Goal: Obtain resource: Obtain resource

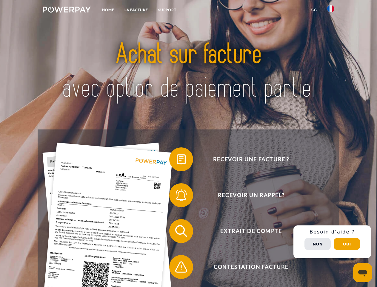
click at [67, 10] on img at bounding box center [67, 10] width 48 height 6
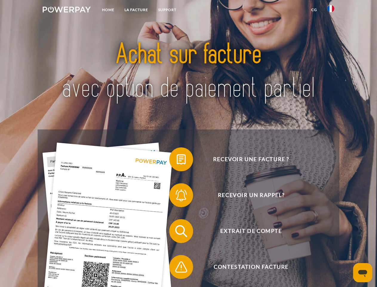
click at [331, 10] on img at bounding box center [330, 8] width 7 height 7
click at [314, 10] on link "CG" at bounding box center [314, 9] width 16 height 11
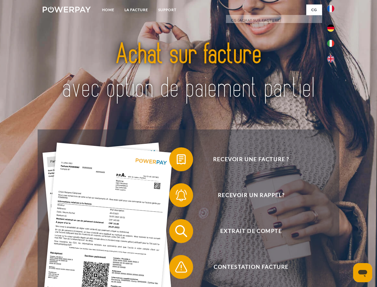
click at [177, 160] on span at bounding box center [172, 159] width 30 height 30
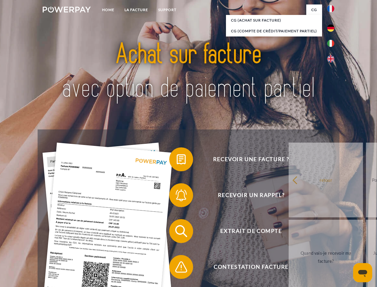
click at [289, 196] on link "retour" at bounding box center [326, 179] width 74 height 75
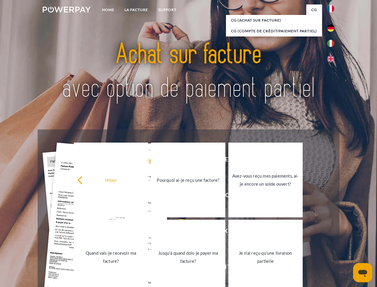
click at [177, 232] on div "Recevoir une facture ? Recevoir un rappel? Extrait de compte retour" at bounding box center [189, 248] width 302 height 239
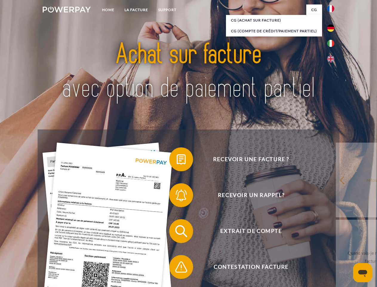
click at [177, 268] on span at bounding box center [172, 267] width 30 height 30
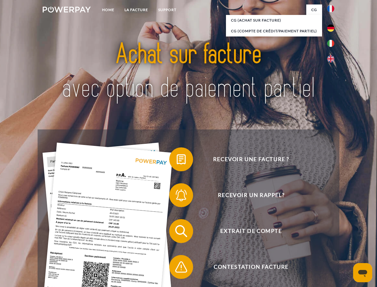
click at [332, 242] on div "Recevoir une facture ? Recevoir un rappel? Extrait de compte retour" at bounding box center [189, 248] width 302 height 239
click at [318, 243] on span "Extrait de compte" at bounding box center [251, 231] width 146 height 24
click at [347, 244] on header "Home LA FACTURE Support" at bounding box center [188, 206] width 377 height 412
